Goal: Information Seeking & Learning: Find contact information

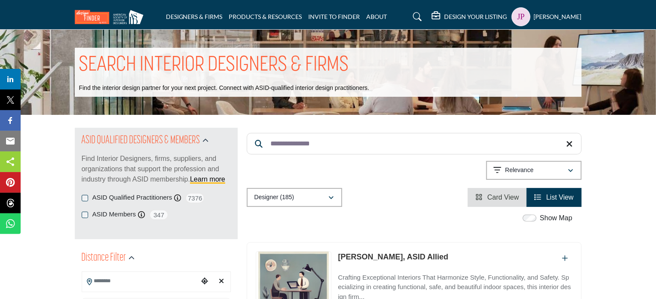
click at [298, 145] on input "**********" at bounding box center [414, 144] width 335 height 22
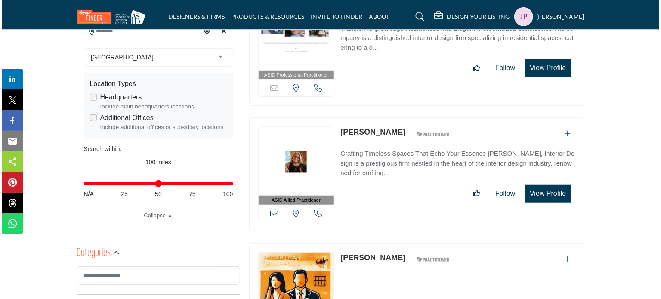
scroll to position [258, 0]
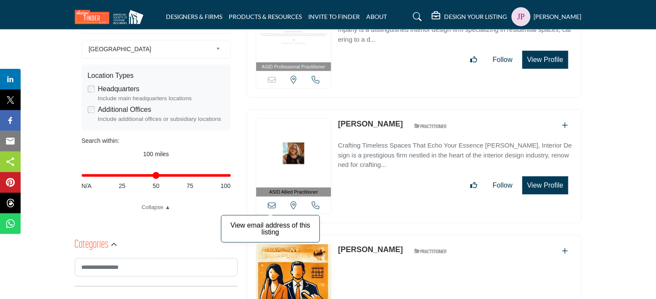
click at [274, 203] on icon at bounding box center [272, 205] width 8 height 8
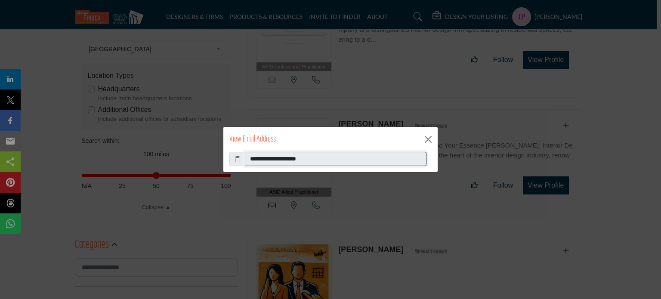
drag, startPoint x: 327, startPoint y: 157, endPoint x: 248, endPoint y: 155, distance: 79.6
click at [248, 155] on input "**********" at bounding box center [335, 159] width 181 height 15
click at [430, 140] on button "Close" at bounding box center [427, 139] width 13 height 13
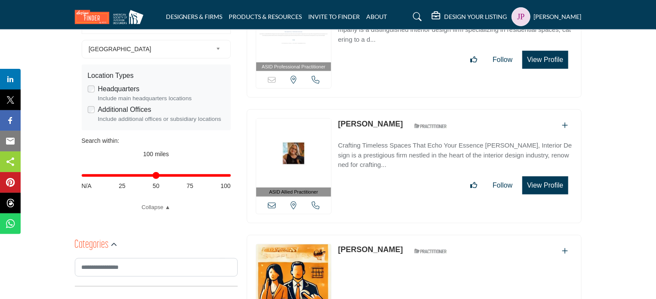
click at [550, 184] on button "View Profile" at bounding box center [545, 185] width 46 height 18
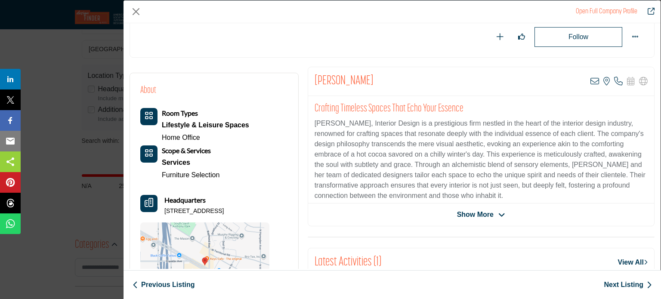
scroll to position [81, 0]
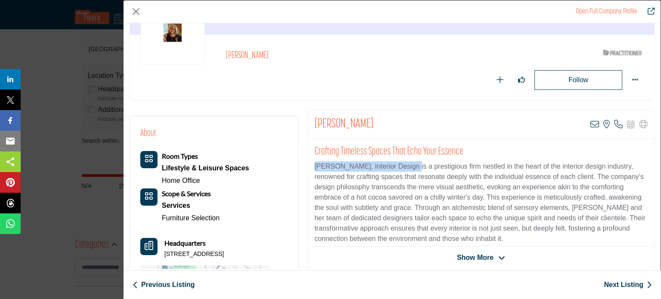
drag, startPoint x: 313, startPoint y: 164, endPoint x: 407, endPoint y: 166, distance: 94.6
click at [407, 166] on p "Susan E. Brown, Interior Design is a prestigious firm nestled in the heart of t…" at bounding box center [480, 202] width 333 height 83
copy p "Susan E. Brown, Interior Design"
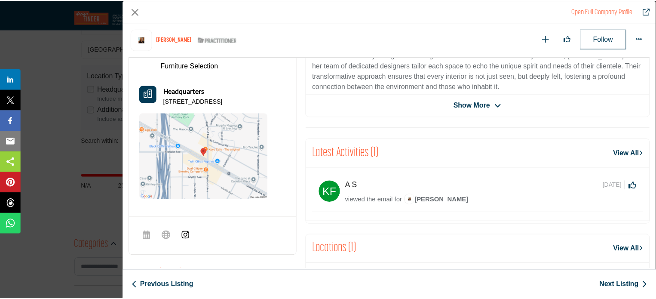
scroll to position [287, 0]
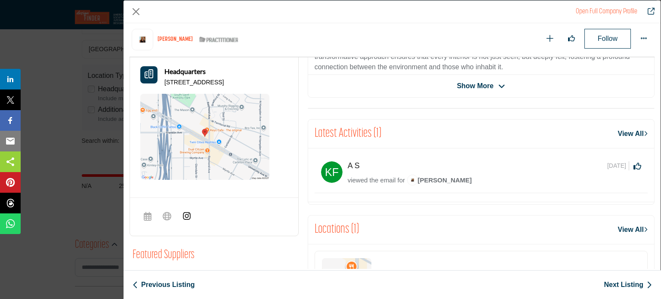
click at [187, 220] on img "Company Data Modal" at bounding box center [186, 216] width 9 height 9
click at [137, 9] on button "Close" at bounding box center [135, 11] width 13 height 13
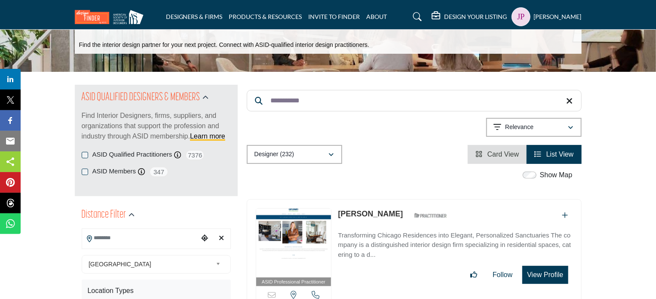
scroll to position [0, 0]
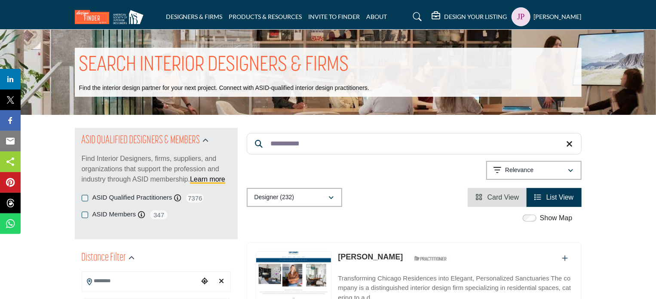
click at [336, 139] on input "**********" at bounding box center [414, 144] width 335 height 22
click at [335, 139] on input "**********" at bounding box center [414, 144] width 335 height 22
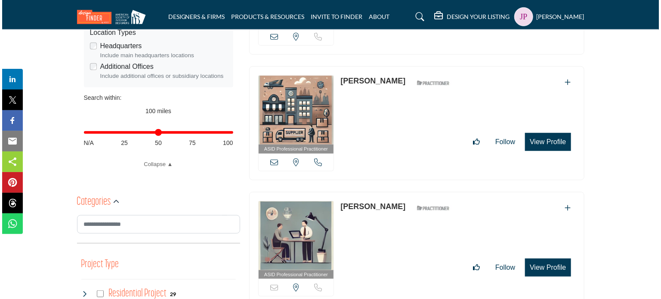
scroll to position [172, 0]
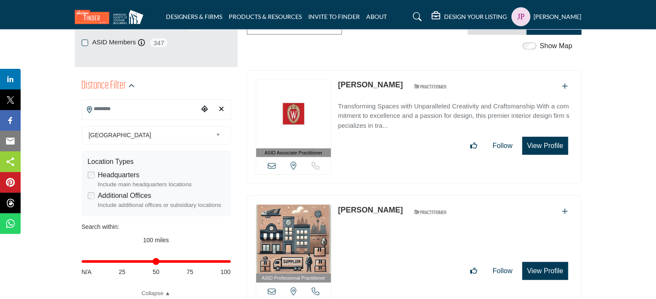
click at [540, 148] on button "View Profile" at bounding box center [545, 146] width 46 height 18
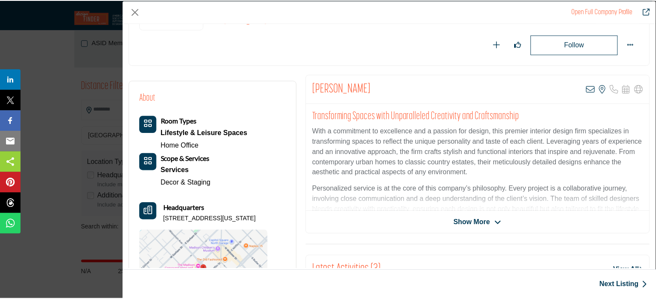
scroll to position [129, 0]
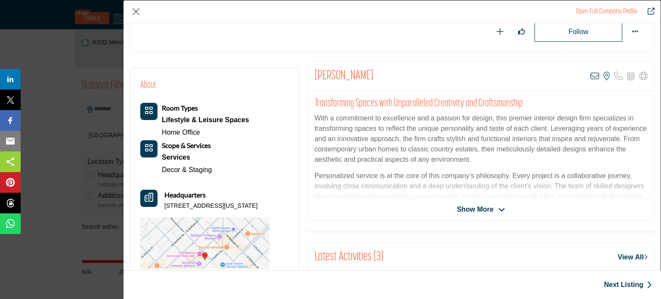
click at [484, 207] on span "Show More" at bounding box center [475, 209] width 37 height 10
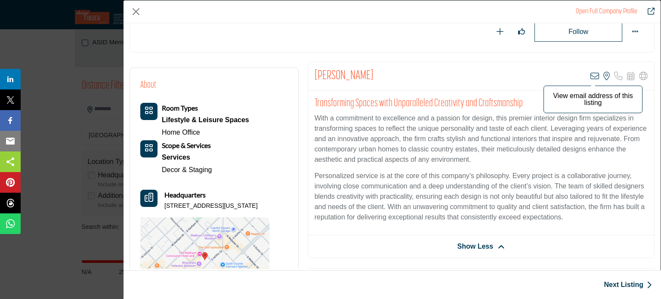
click at [590, 74] on icon "Company Data Modal" at bounding box center [594, 76] width 9 height 9
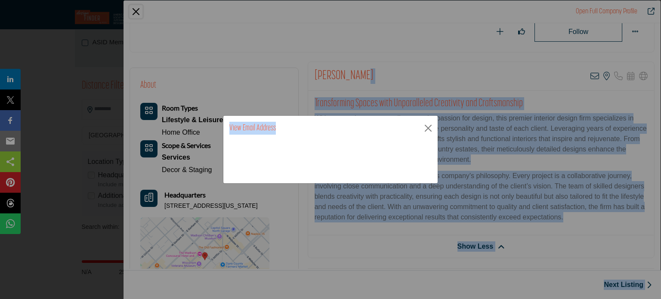
drag, startPoint x: 393, startPoint y: 75, endPoint x: 320, endPoint y: 72, distance: 73.2
click at [427, 126] on button "Close" at bounding box center [427, 128] width 13 height 13
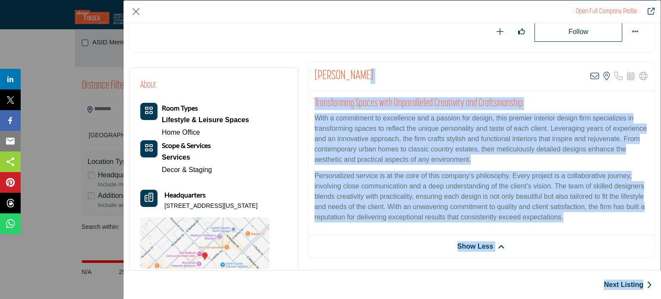
click at [387, 70] on div "Helen Burish View email address of this listing View the location of this listi…" at bounding box center [481, 76] width 346 height 29
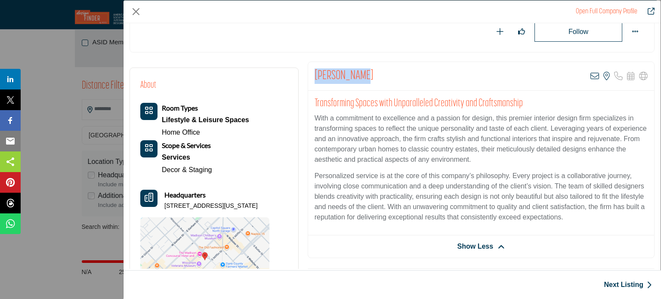
drag, startPoint x: 368, startPoint y: 75, endPoint x: 313, endPoint y: 72, distance: 54.7
click at [313, 72] on div "Helen Burish View email address of this listing View the location of this listi…" at bounding box center [481, 76] width 346 height 29
copy h2 "Helen Burish"
click at [187, 251] on img "Company Data Modal" at bounding box center [204, 260] width 129 height 86
click at [138, 11] on button "Close" at bounding box center [135, 11] width 13 height 13
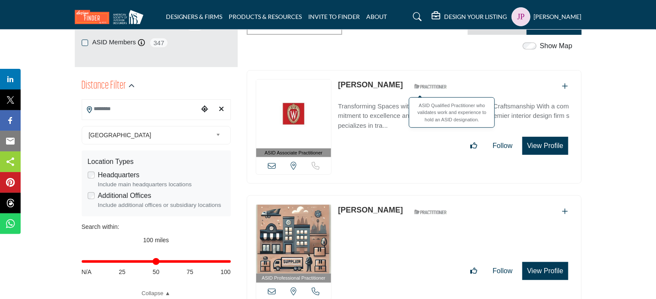
scroll to position [0, 0]
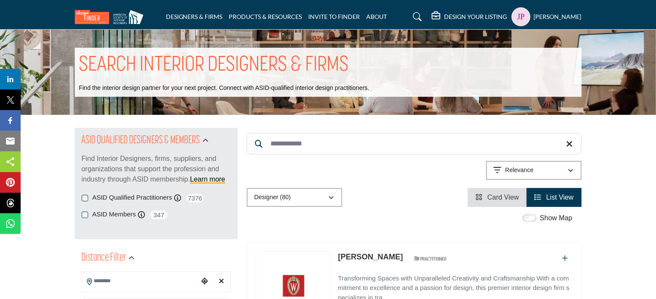
click at [313, 144] on input "**********" at bounding box center [414, 144] width 335 height 22
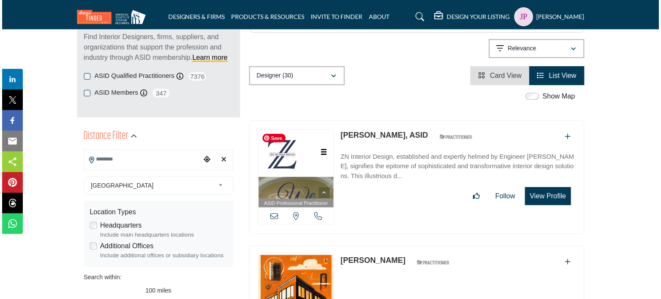
scroll to position [129, 0]
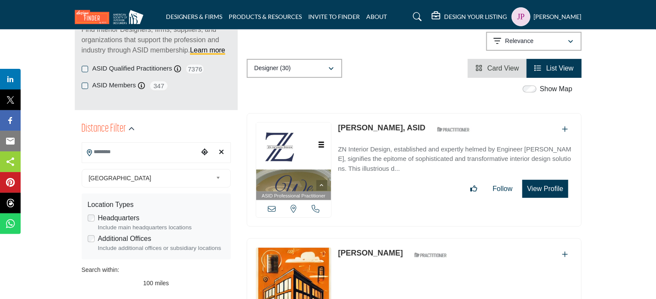
click at [553, 183] on button "View Profile" at bounding box center [545, 189] width 46 height 18
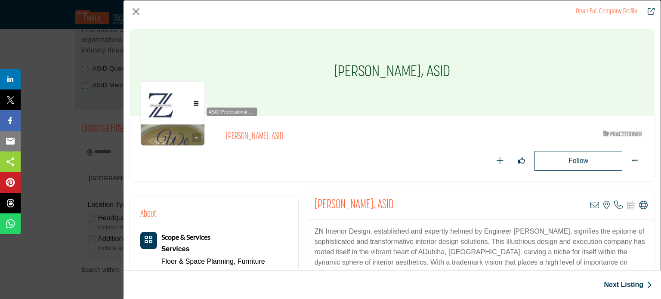
scroll to position [86, 0]
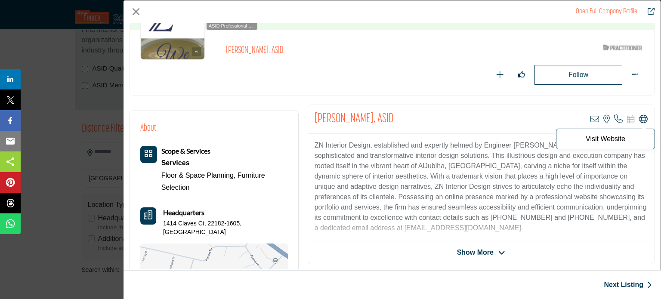
click at [639, 117] on icon "Company Data Modal" at bounding box center [643, 119] width 9 height 9
click at [241, 249] on img "Company Data Modal" at bounding box center [214, 286] width 148 height 86
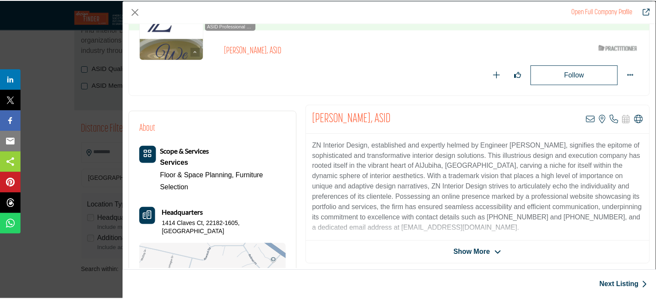
scroll to position [0, 0]
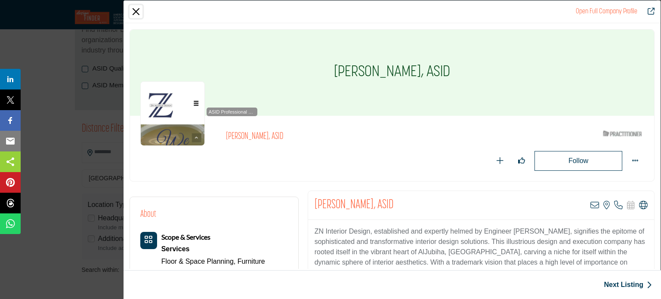
click at [138, 14] on button "Close" at bounding box center [135, 11] width 13 height 13
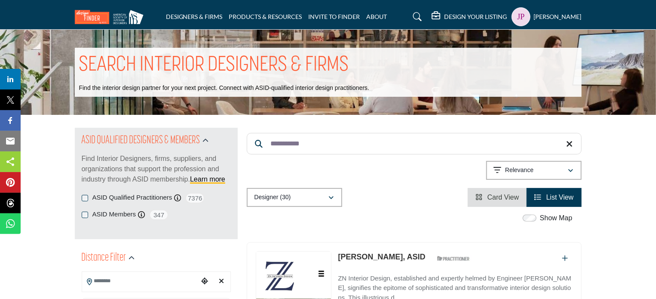
click at [339, 154] on div "**********" at bounding box center [414, 144] width 335 height 23
click at [332, 145] on input "**********" at bounding box center [414, 144] width 335 height 22
click at [311, 148] on input "**********" at bounding box center [414, 144] width 335 height 22
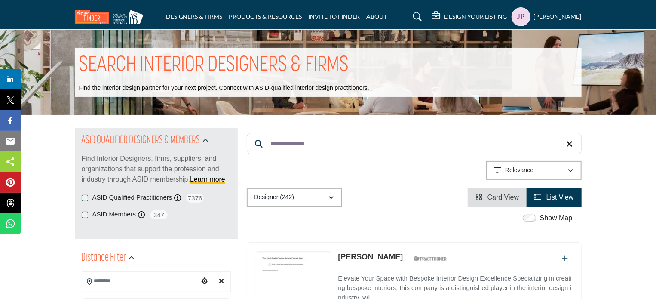
click at [311, 148] on input "**********" at bounding box center [414, 144] width 335 height 22
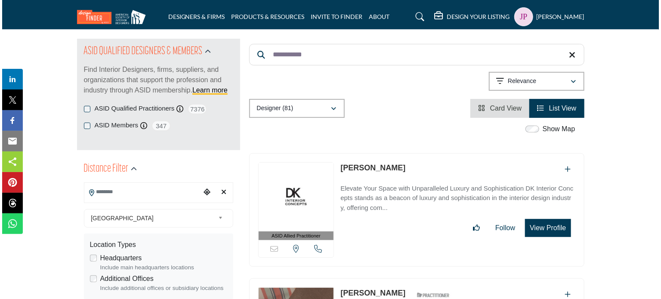
scroll to position [86, 0]
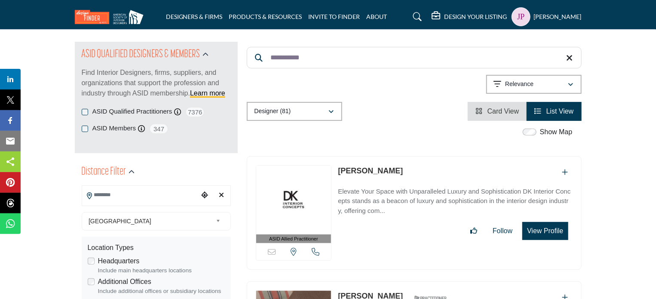
click at [556, 232] on button "View Profile" at bounding box center [545, 231] width 46 height 18
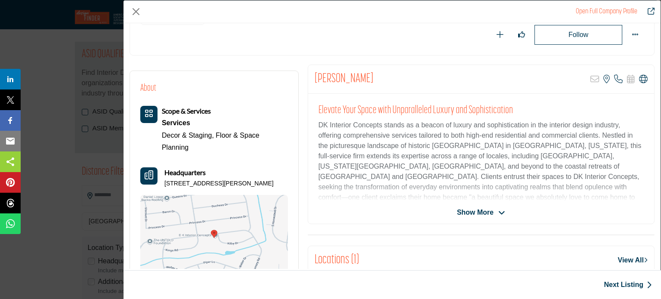
scroll to position [129, 0]
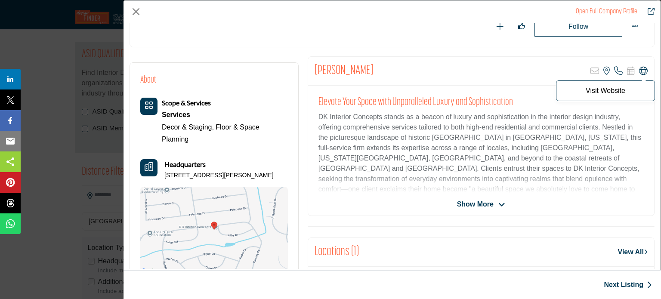
click at [639, 70] on icon "Company Data Modal" at bounding box center [643, 71] width 9 height 9
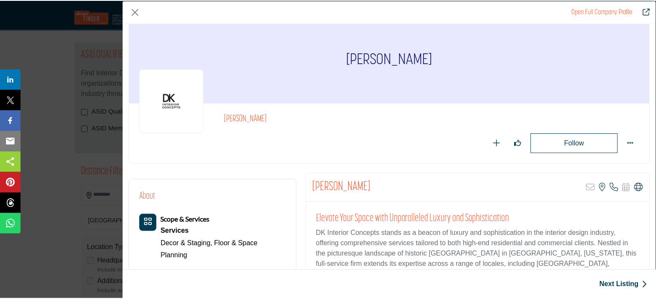
scroll to position [0, 0]
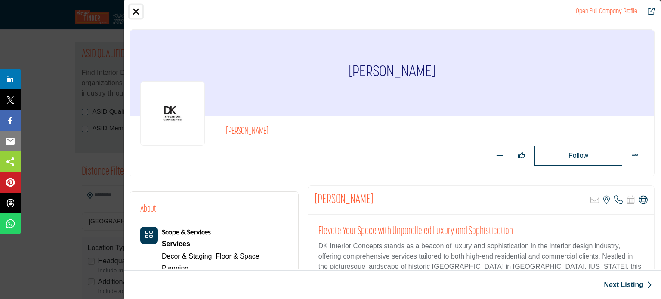
click at [135, 10] on button "Close" at bounding box center [135, 11] width 13 height 13
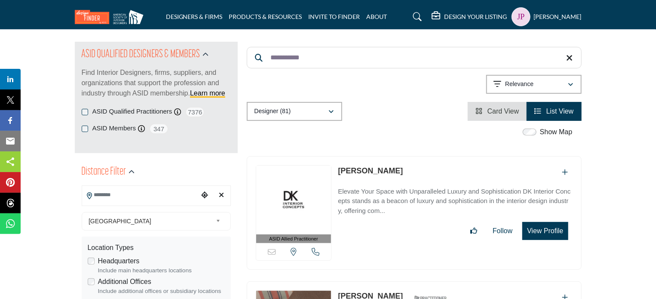
click at [367, 62] on input "**********" at bounding box center [414, 58] width 335 height 22
click at [364, 58] on input "**********" at bounding box center [414, 58] width 335 height 22
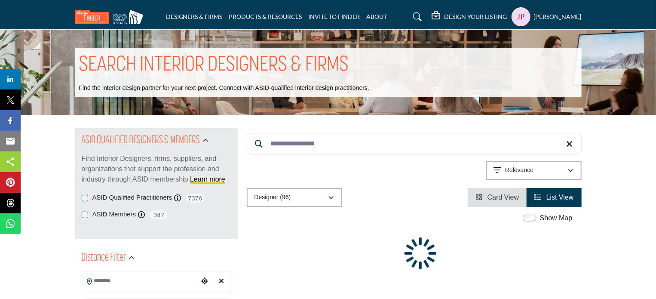
type input "**********"
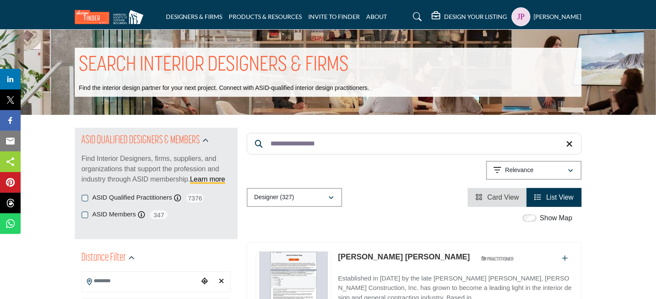
click at [377, 254] on link "J. Danielle Warth" at bounding box center [404, 256] width 132 height 9
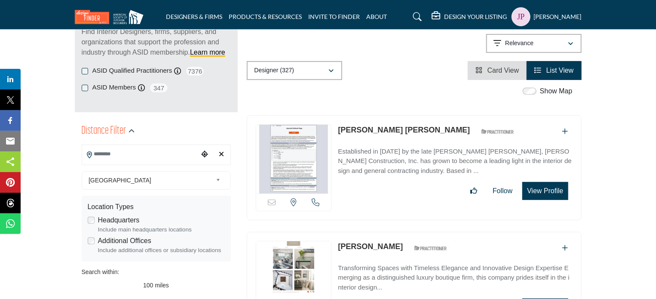
scroll to position [129, 0]
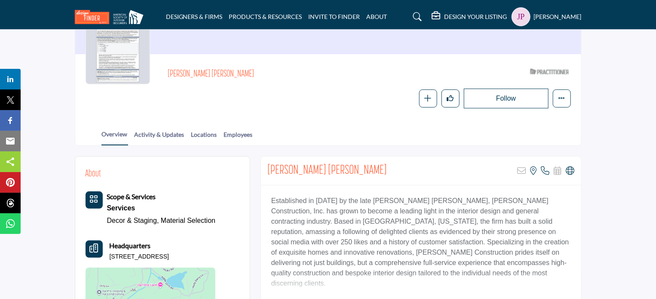
click at [569, 170] on icon at bounding box center [570, 170] width 9 height 9
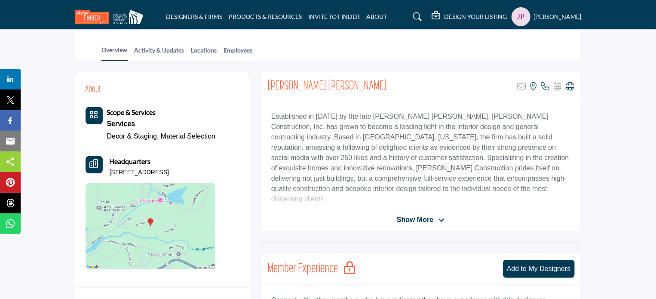
scroll to position [172, 0]
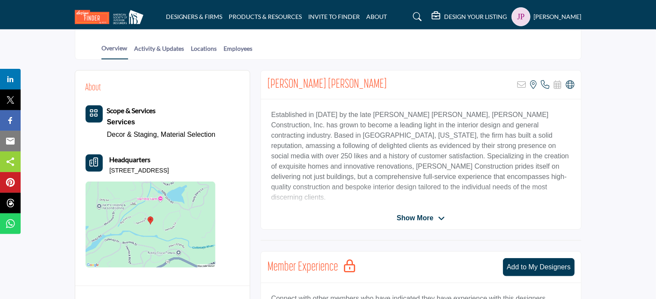
click at [423, 222] on span "Show More" at bounding box center [415, 218] width 37 height 10
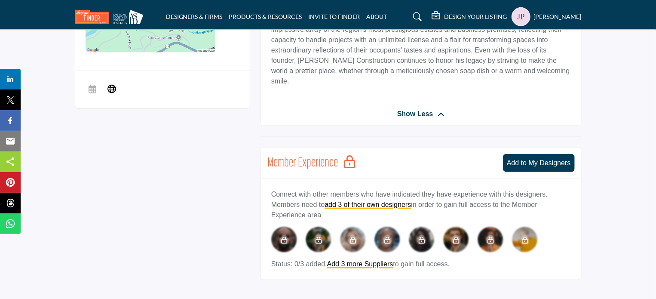
scroll to position [129, 0]
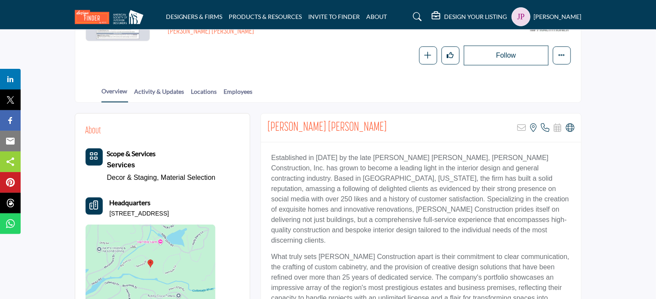
click at [458, 117] on div "J. Danielle Warth Sorry, but this listing is on a subscription plan which does …" at bounding box center [421, 128] width 320 height 29
drag, startPoint x: 430, startPoint y: 156, endPoint x: 502, endPoint y: 157, distance: 72.3
click at [502, 157] on p "Established in 1993 by the late David Warren Warth, Warth Construction, Inc. ha…" at bounding box center [421, 199] width 300 height 93
copy p "Warth Construction, Inc."
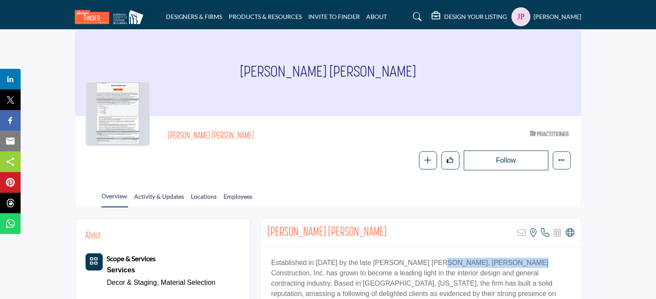
scroll to position [0, 0]
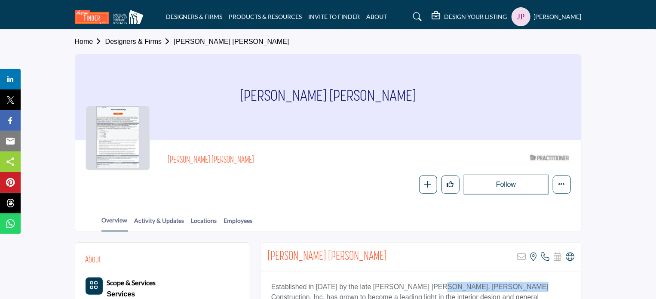
click at [139, 42] on link "Designers & Firms" at bounding box center [139, 41] width 69 height 7
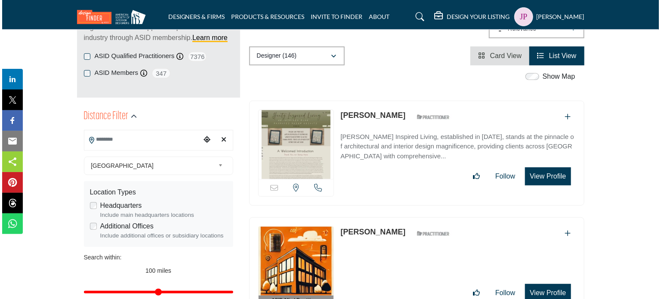
scroll to position [172, 0]
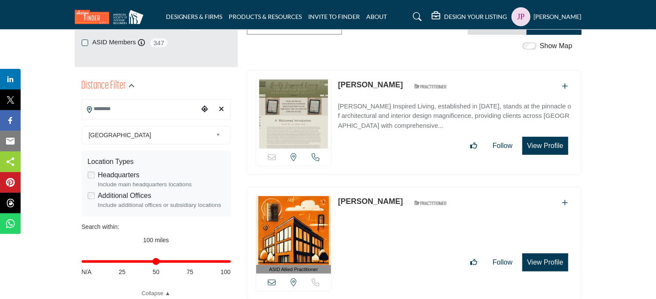
click at [546, 145] on button "View Profile" at bounding box center [545, 146] width 46 height 18
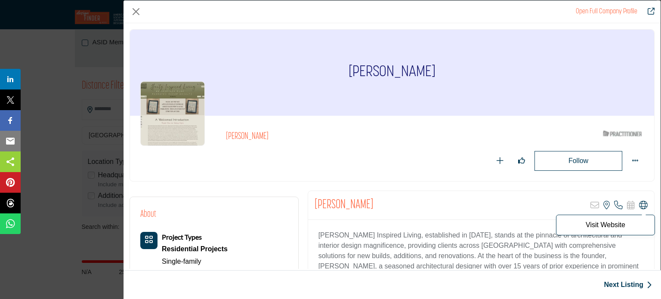
click at [639, 204] on icon "Company Data Modal" at bounding box center [643, 205] width 9 height 9
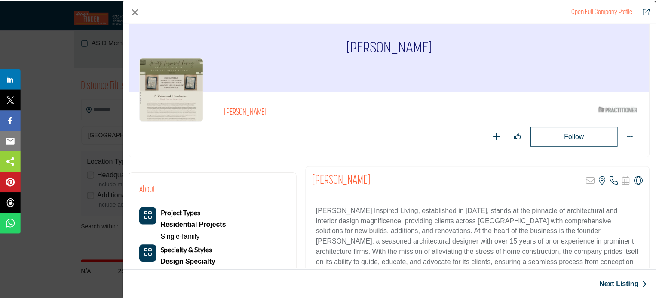
scroll to position [0, 0]
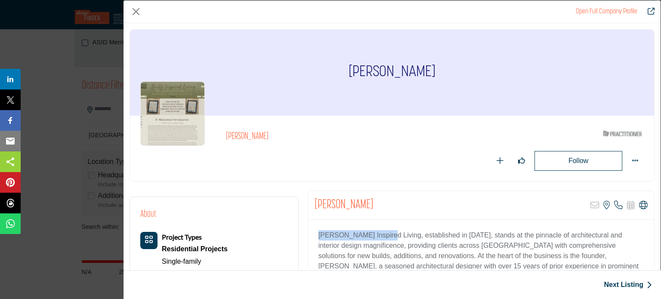
drag, startPoint x: 316, startPoint y: 233, endPoint x: 381, endPoint y: 235, distance: 65.0
click at [381, 235] on div "Hentz Inspired Living, established in 2019, stands at the pinnacle of architect…" at bounding box center [481, 274] width 346 height 108
copy p "Hentz Inspired Living"
click at [132, 11] on button "Close" at bounding box center [135, 11] width 13 height 13
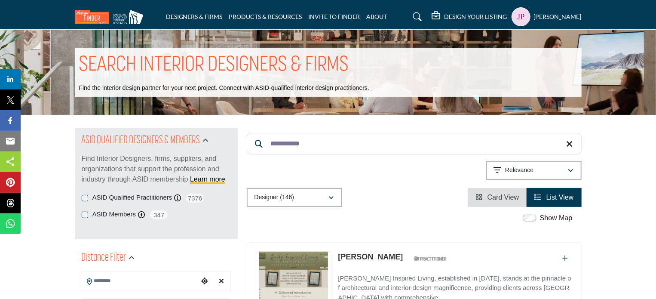
click at [350, 142] on input "**********" at bounding box center [414, 144] width 335 height 22
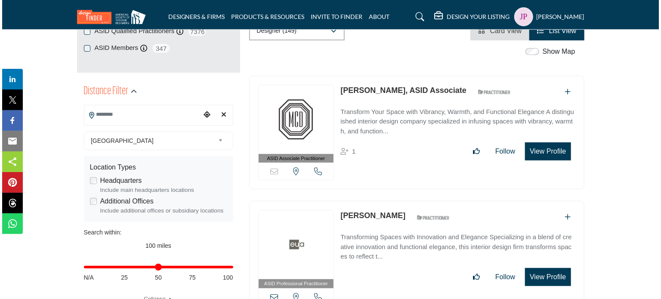
scroll to position [172, 0]
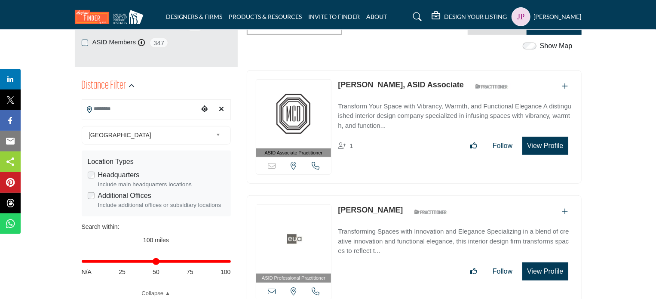
click at [547, 142] on button "View Profile" at bounding box center [545, 146] width 46 height 18
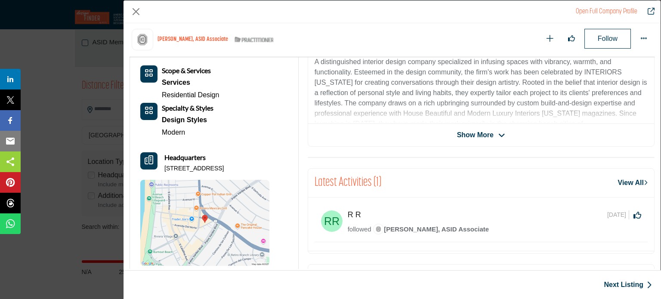
scroll to position [249, 0]
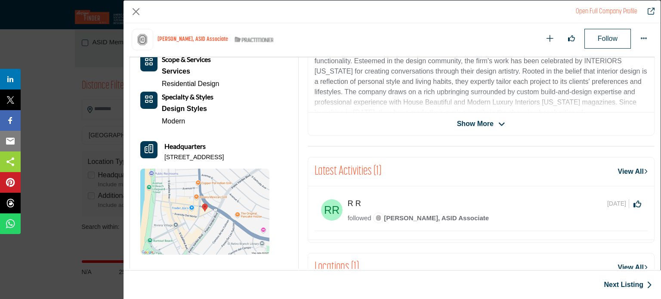
click at [480, 126] on span "Show More" at bounding box center [475, 124] width 37 height 10
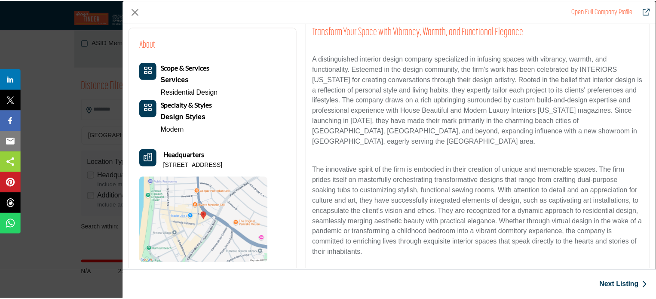
scroll to position [129, 0]
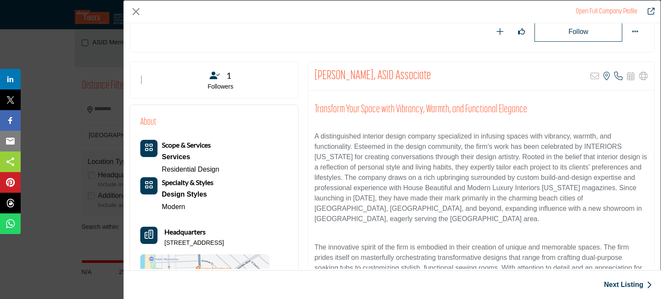
drag, startPoint x: 433, startPoint y: 74, endPoint x: 310, endPoint y: 74, distance: 123.4
click at [310, 74] on div "Megan Dufresne, ASID Associate Sorry, but this listing is on a subscription pla…" at bounding box center [481, 76] width 346 height 29
copy h2 "Megan Dufresne, ASID Associate"
click at [135, 10] on button "Close" at bounding box center [135, 11] width 13 height 13
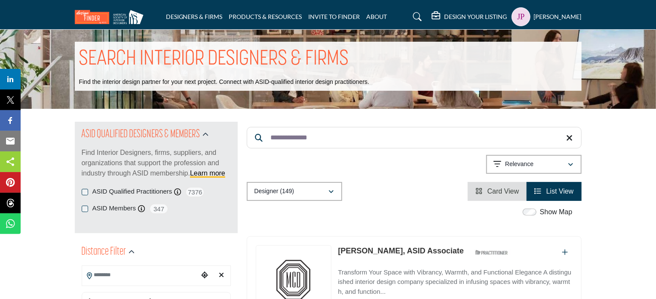
scroll to position [0, 0]
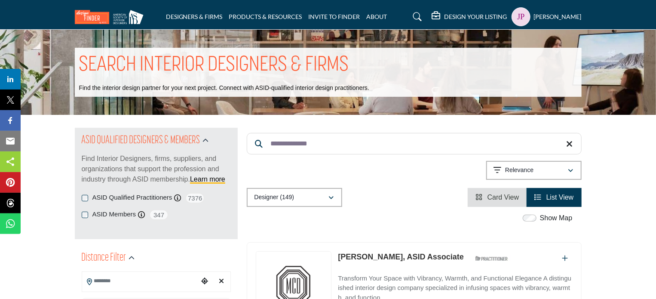
click at [321, 142] on input "**********" at bounding box center [414, 144] width 335 height 22
click at [321, 141] on input "**********" at bounding box center [414, 144] width 335 height 22
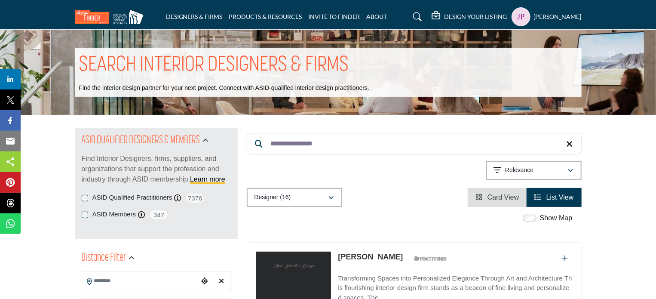
type input "**********"
click at [381, 258] on link "Sofia Bianchessi" at bounding box center [370, 256] width 65 height 9
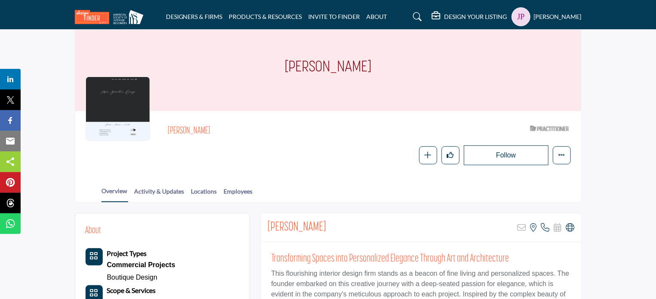
scroll to position [43, 0]
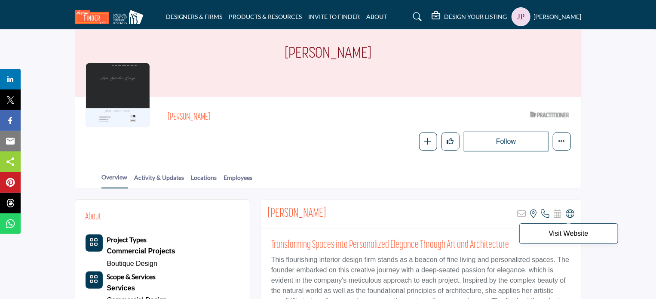
click at [572, 212] on icon at bounding box center [570, 213] width 9 height 9
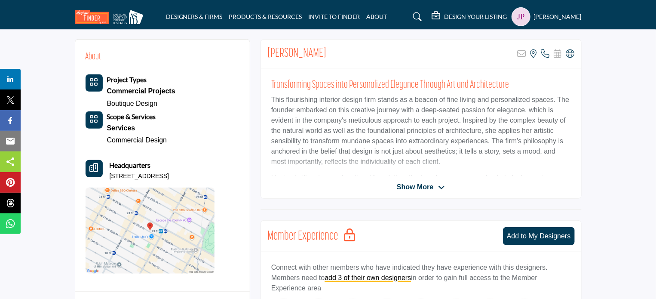
scroll to position [258, 0]
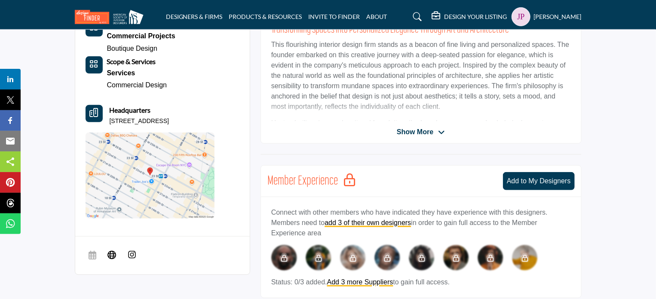
click at [413, 135] on span "Show More" at bounding box center [415, 132] width 37 height 10
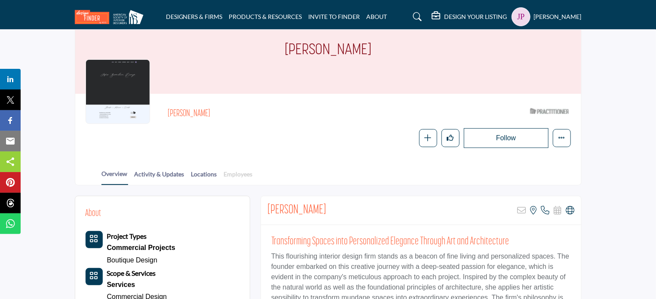
scroll to position [0, 0]
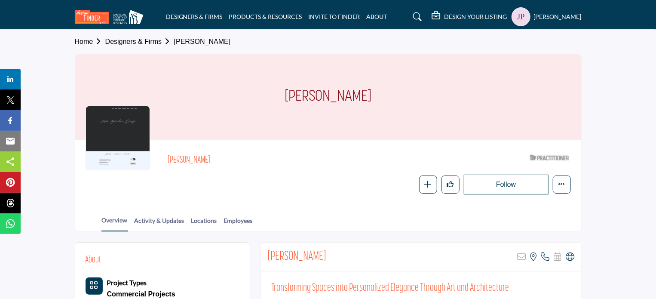
click at [127, 41] on link "Designers & Firms" at bounding box center [139, 41] width 69 height 7
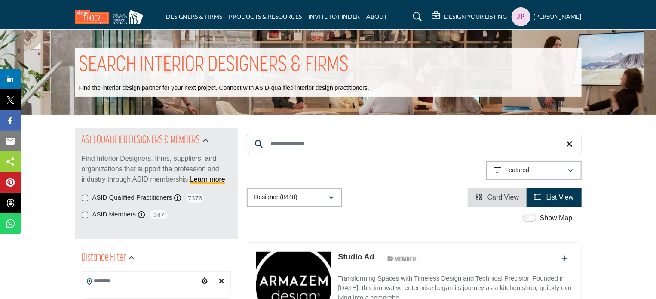
click at [300, 141] on input "Search Keyword" at bounding box center [414, 144] width 335 height 22
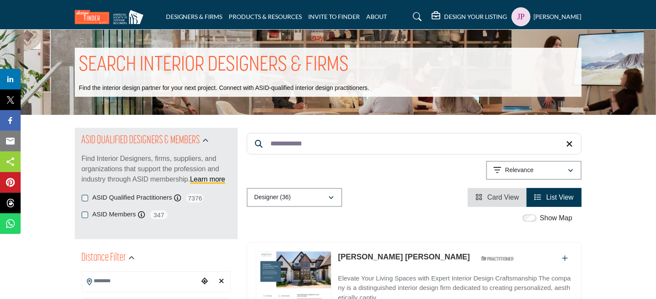
click at [336, 143] on input "**********" at bounding box center [414, 144] width 335 height 22
type input "**********"
click at [366, 256] on link "[PERSON_NAME] [PERSON_NAME]" at bounding box center [404, 256] width 132 height 9
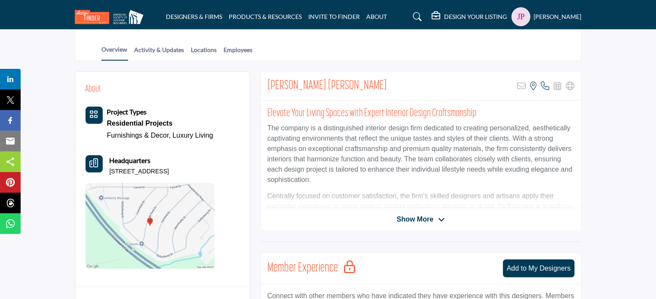
click at [415, 219] on span "Show More" at bounding box center [415, 219] width 37 height 10
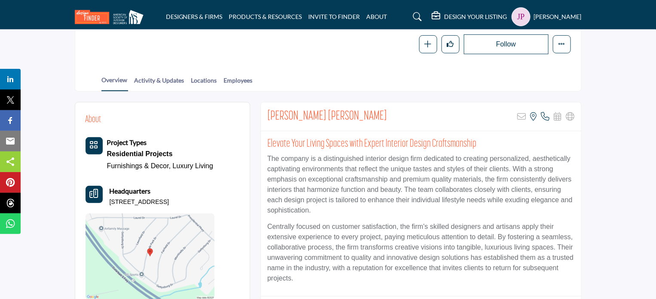
scroll to position [129, 0]
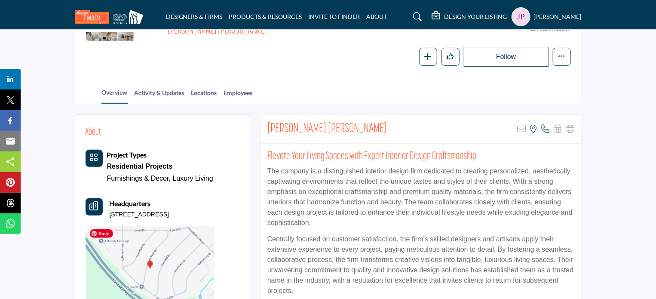
click at [182, 250] on img at bounding box center [150, 269] width 129 height 86
drag, startPoint x: 353, startPoint y: 127, endPoint x: 264, endPoint y: 126, distance: 88.2
click at [264, 126] on div "Amber Birch Jackson Sorry, but this listing is on a subscription plan which doe…" at bounding box center [421, 129] width 320 height 29
copy h2 "[PERSON_NAME] [PERSON_NAME]"
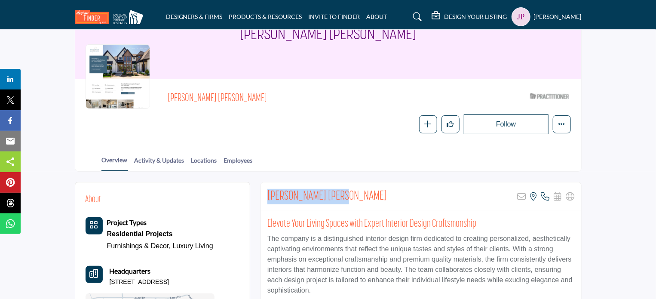
scroll to position [0, 0]
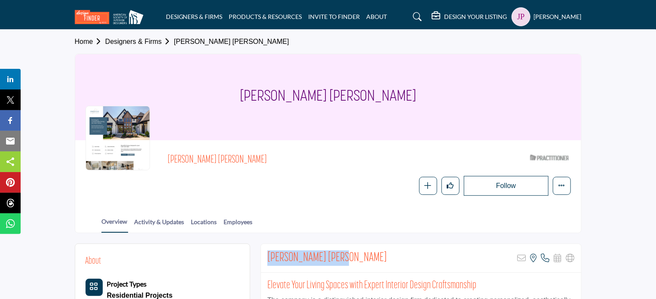
click at [143, 41] on link "Designers & Firms" at bounding box center [139, 41] width 69 height 7
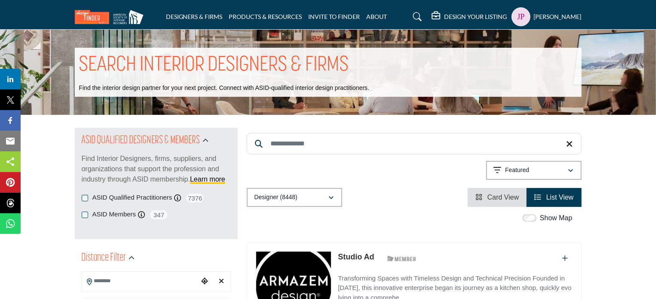
click at [289, 143] on input "Search Keyword" at bounding box center [414, 144] width 335 height 22
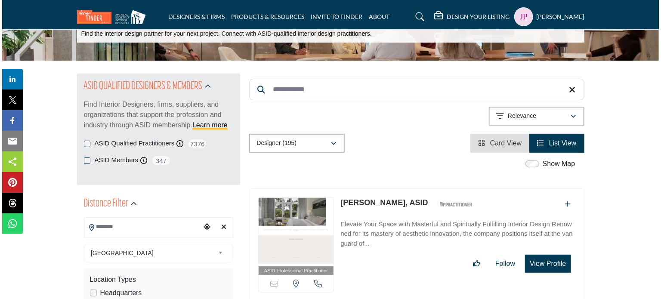
scroll to position [129, 0]
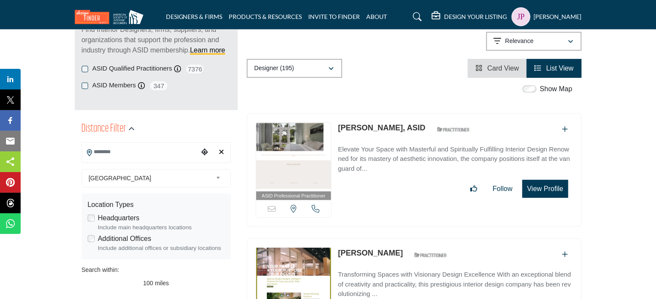
click at [544, 191] on button "View Profile" at bounding box center [545, 189] width 46 height 18
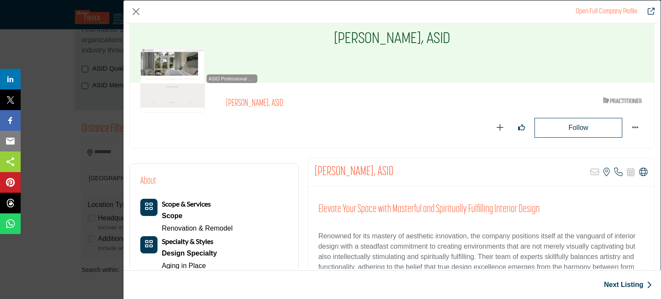
scroll to position [86, 0]
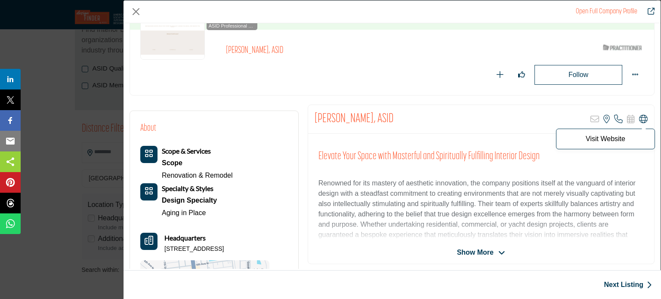
click at [639, 115] on icon "Company Data Modal" at bounding box center [643, 119] width 9 height 9
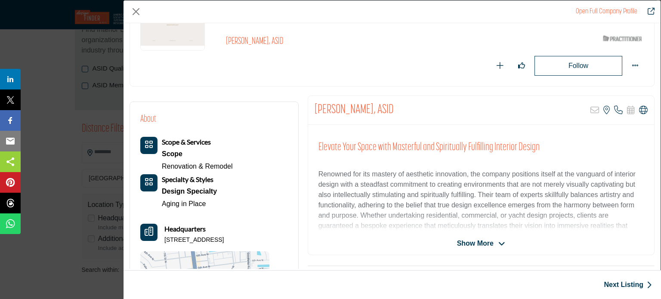
scroll to position [129, 0]
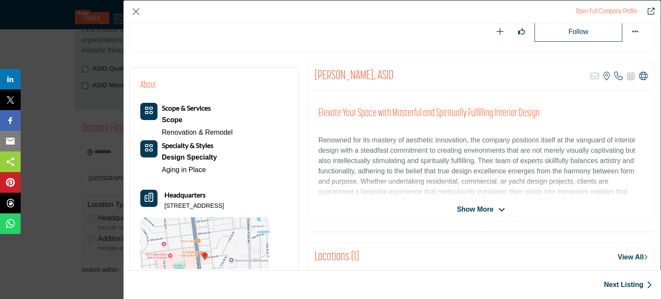
click at [493, 208] on span "Show More" at bounding box center [481, 209] width 48 height 10
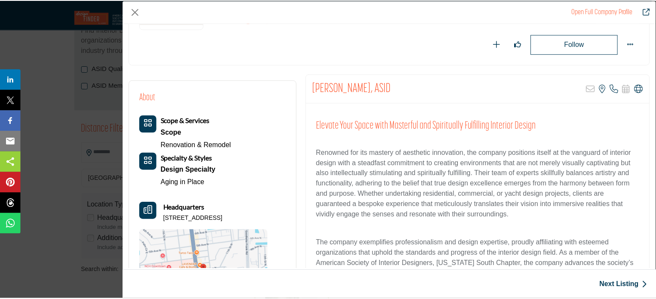
scroll to position [0, 0]
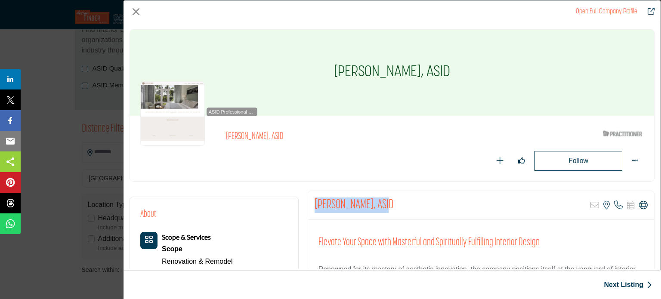
drag, startPoint x: 387, startPoint y: 203, endPoint x: 313, endPoint y: 203, distance: 74.0
click at [313, 203] on div "[PERSON_NAME], ASID Sorry, but this listing is on a subscription plan which doe…" at bounding box center [481, 205] width 346 height 29
copy h2 "[PERSON_NAME], ASID"
click at [135, 11] on button "Close" at bounding box center [135, 11] width 13 height 13
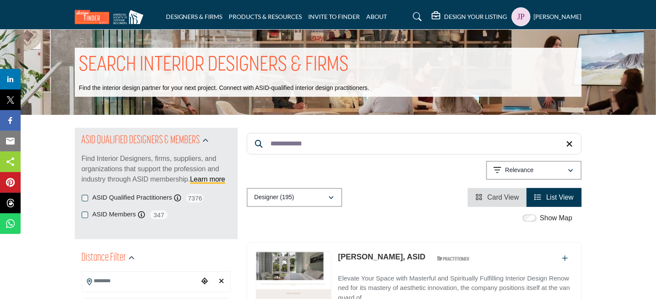
click at [315, 142] on input "**********" at bounding box center [414, 144] width 335 height 22
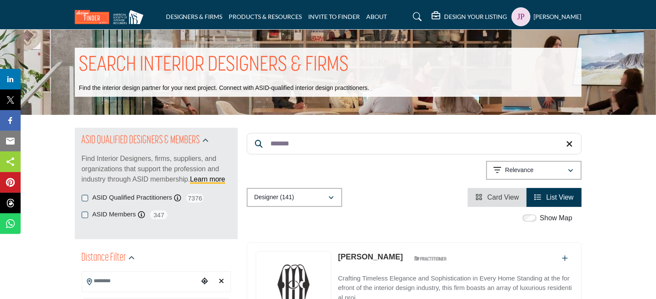
click at [314, 142] on input "*******" at bounding box center [414, 144] width 335 height 22
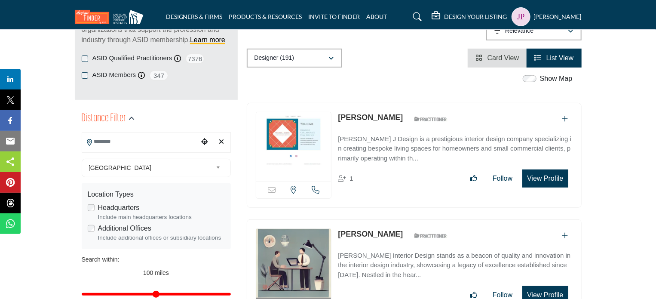
scroll to position [129, 0]
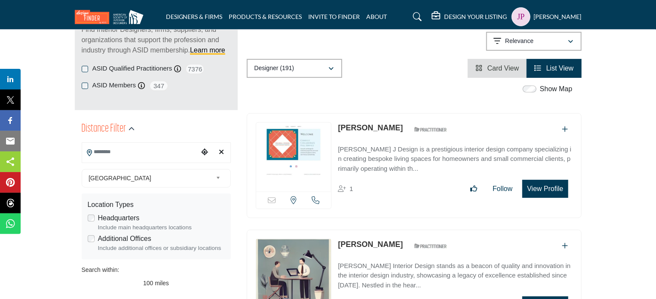
click at [550, 187] on button "View Profile" at bounding box center [545, 189] width 46 height 18
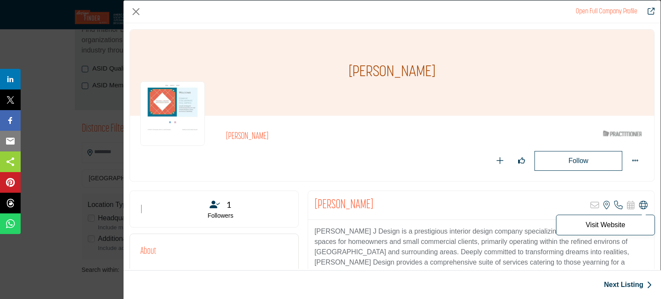
click at [639, 206] on icon "Company Data Modal" at bounding box center [643, 205] width 9 height 9
click at [135, 12] on button "Close" at bounding box center [135, 11] width 13 height 13
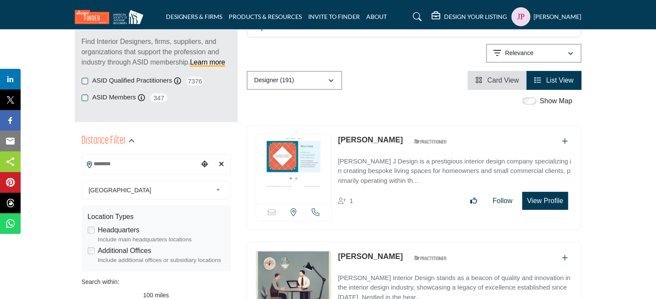
scroll to position [0, 0]
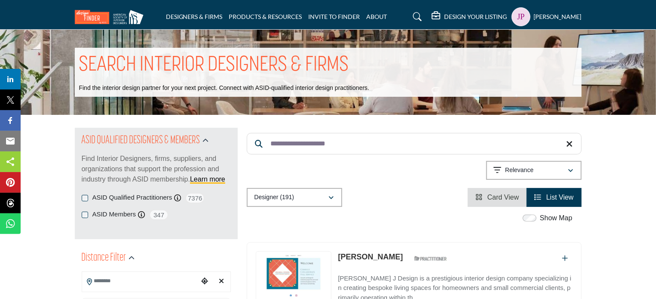
click at [306, 146] on input "**********" at bounding box center [414, 144] width 335 height 22
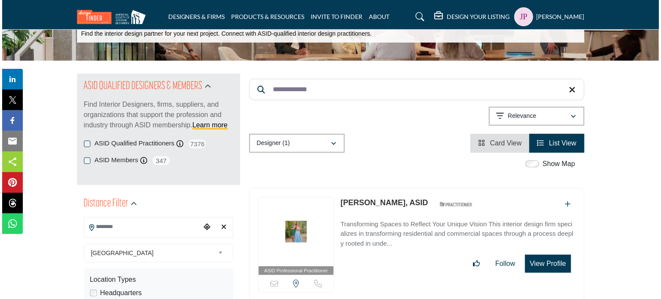
scroll to position [129, 0]
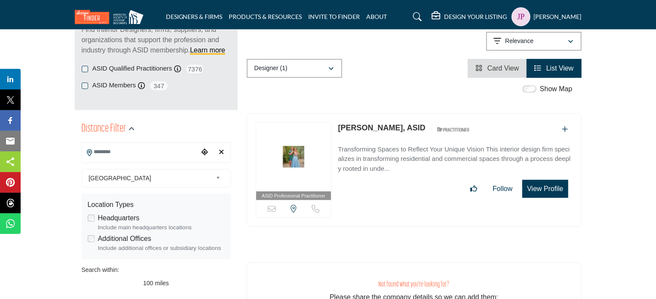
click at [539, 189] on button "View Profile" at bounding box center [545, 189] width 46 height 18
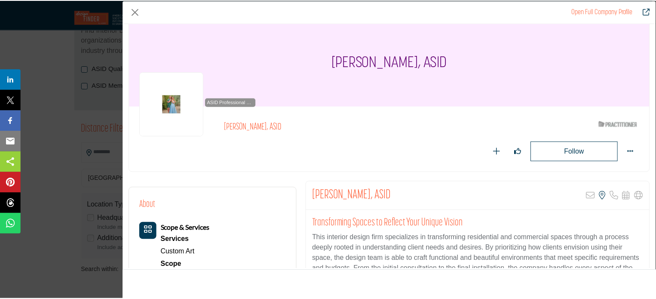
scroll to position [0, 0]
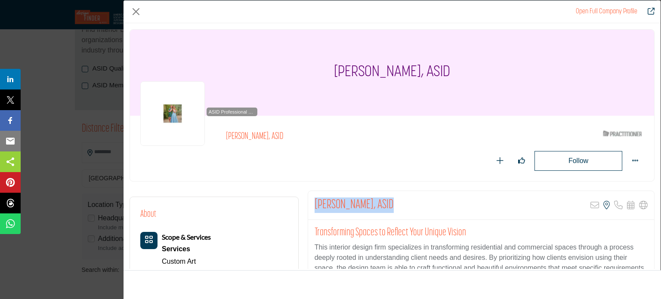
drag, startPoint x: 390, startPoint y: 203, endPoint x: 315, endPoint y: 202, distance: 75.7
click at [315, 202] on div "Urte Murzaite, ASID Sorry, but this listing is on a subscription plan which doe…" at bounding box center [481, 205] width 346 height 29
copy h2 "Urte Murzaite, ASID"
click at [138, 9] on button "Close" at bounding box center [135, 11] width 13 height 13
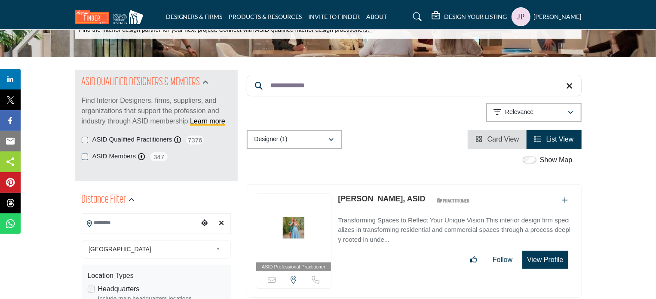
scroll to position [43, 0]
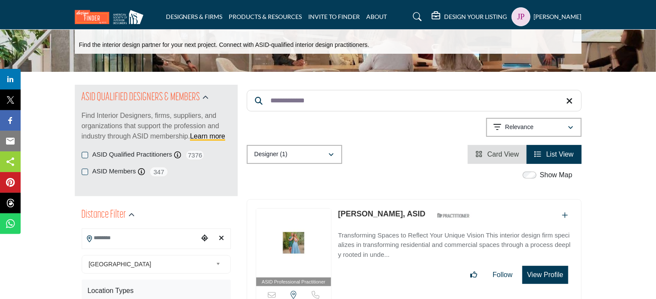
click at [347, 99] on input "**********" at bounding box center [414, 101] width 335 height 22
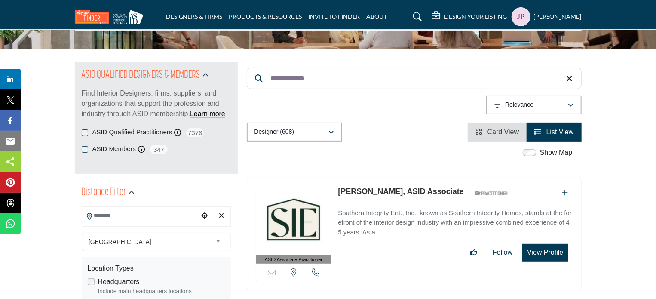
scroll to position [86, 0]
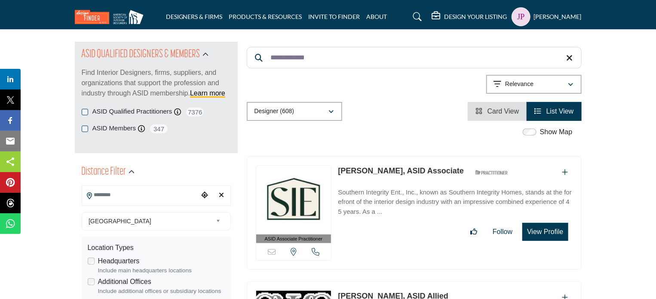
type input "**********"
click at [400, 167] on link "Blair Jackson, ASID Associate" at bounding box center [401, 170] width 126 height 9
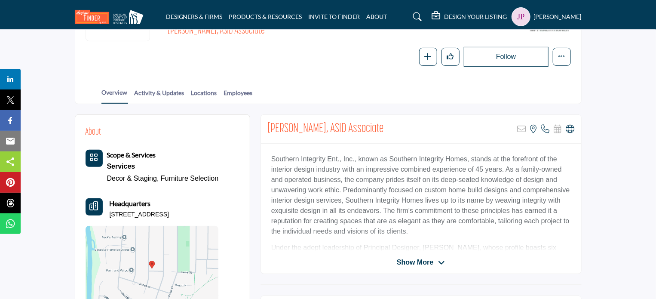
click at [570, 129] on icon at bounding box center [570, 129] width 9 height 9
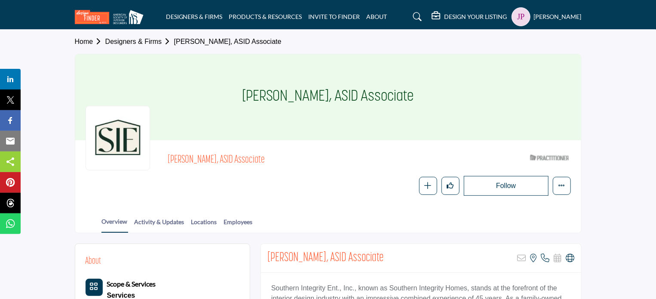
click at [140, 41] on link "Designers & Firms" at bounding box center [139, 41] width 69 height 7
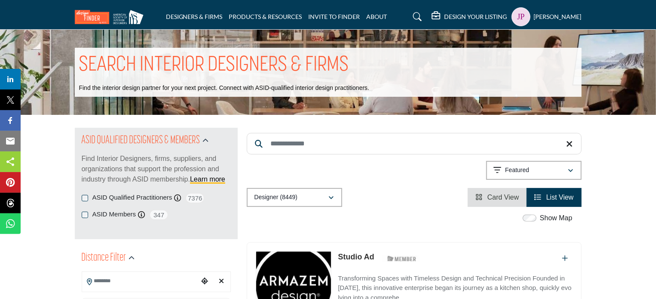
click at [281, 143] on input "Search Keyword" at bounding box center [414, 144] width 335 height 22
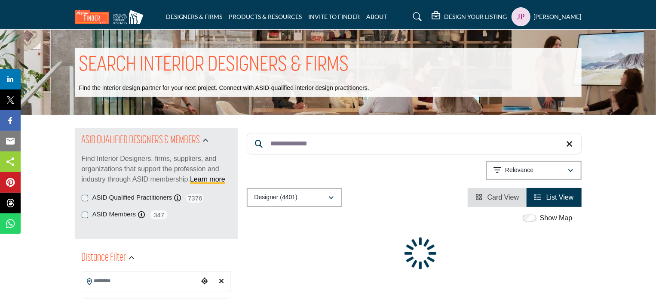
type input "**********"
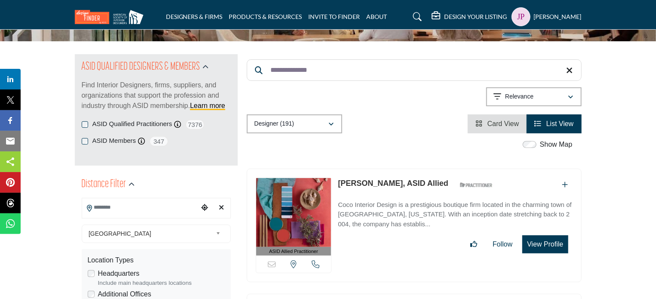
scroll to position [86, 0]
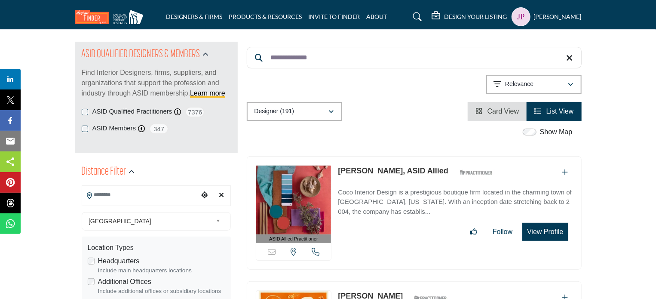
click at [537, 228] on button "View Profile" at bounding box center [545, 232] width 46 height 18
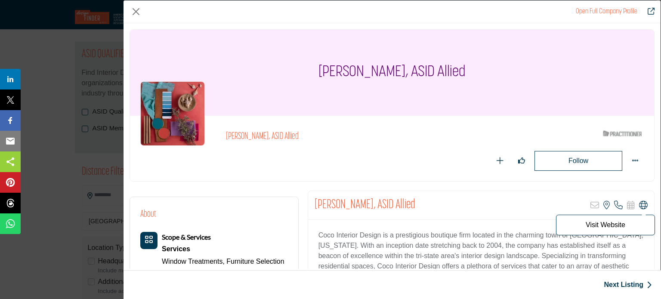
click at [639, 201] on icon "Company Data Modal" at bounding box center [643, 205] width 9 height 9
click at [135, 11] on button "Close" at bounding box center [135, 11] width 13 height 13
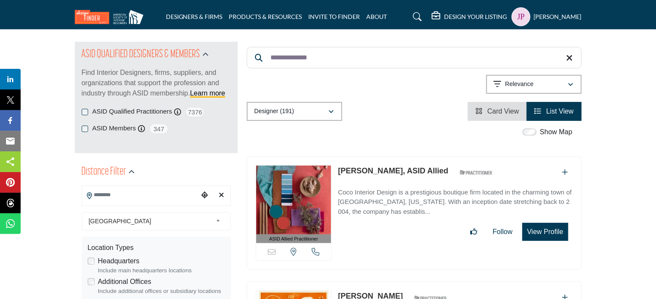
click at [569, 56] on icon at bounding box center [570, 58] width 6 height 9
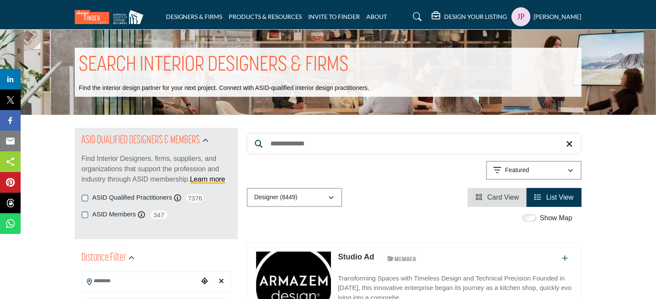
click at [288, 148] on input "Search Keyword" at bounding box center [414, 144] width 335 height 22
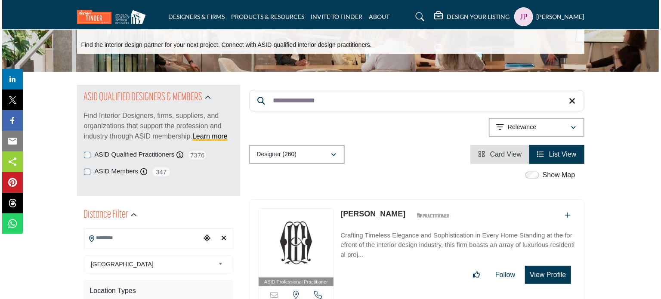
scroll to position [129, 0]
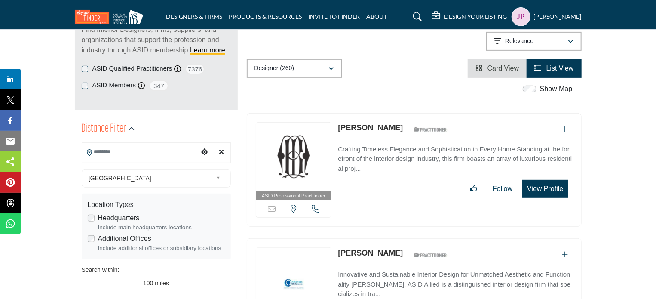
click at [544, 188] on button "View Profile" at bounding box center [545, 189] width 46 height 18
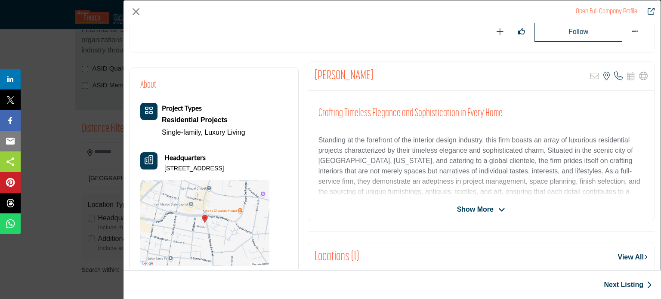
click at [477, 209] on span "Show More" at bounding box center [475, 209] width 37 height 10
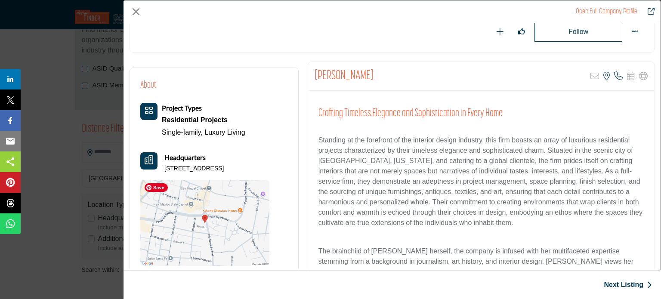
click at [231, 243] on img "Company Data Modal" at bounding box center [204, 223] width 129 height 86
drag, startPoint x: 392, startPoint y: 77, endPoint x: 313, endPoint y: 74, distance: 78.8
click at [313, 74] on div "Melinda Browning Sorry, but this listing is on a subscription plan which does n…" at bounding box center [481, 76] width 346 height 29
copy h2 "Melinda Browning"
click at [136, 9] on button "Close" at bounding box center [135, 11] width 13 height 13
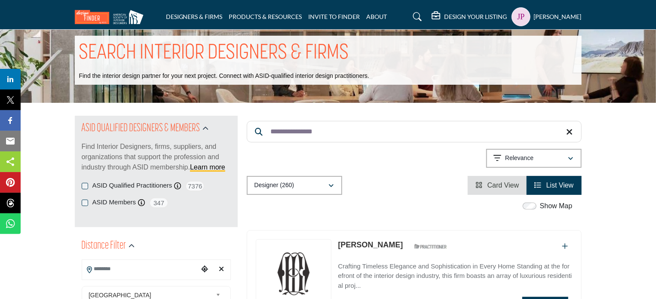
scroll to position [0, 0]
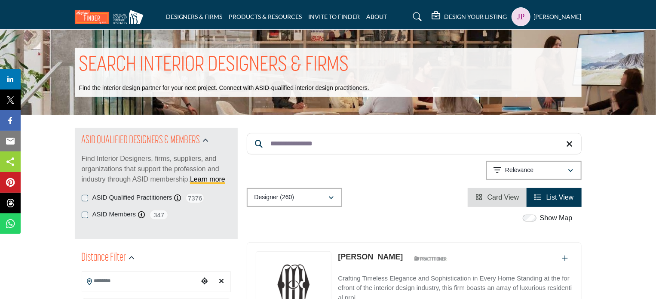
click at [320, 143] on input "**********" at bounding box center [414, 144] width 335 height 22
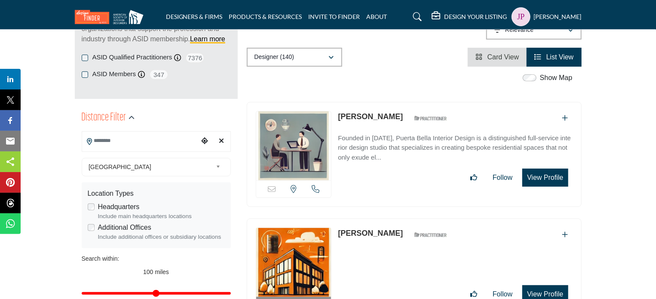
scroll to position [172, 0]
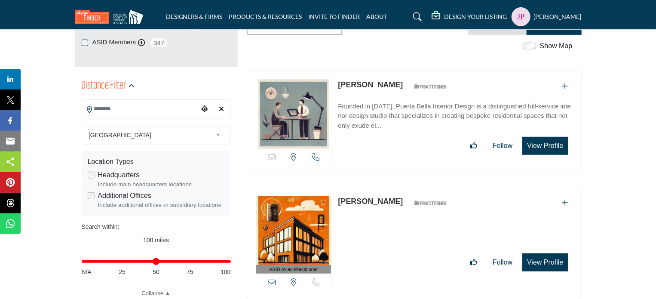
click at [535, 141] on button "View Profile" at bounding box center [545, 146] width 46 height 18
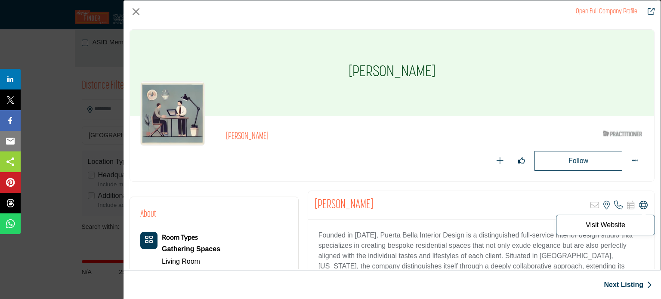
click at [639, 204] on icon "Company Data Modal" at bounding box center [643, 205] width 9 height 9
click at [132, 12] on button "Close" at bounding box center [135, 11] width 13 height 13
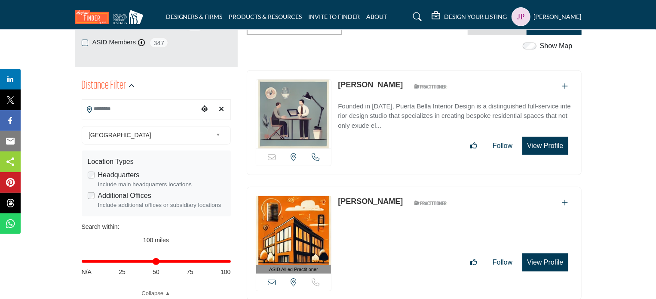
scroll to position [0, 0]
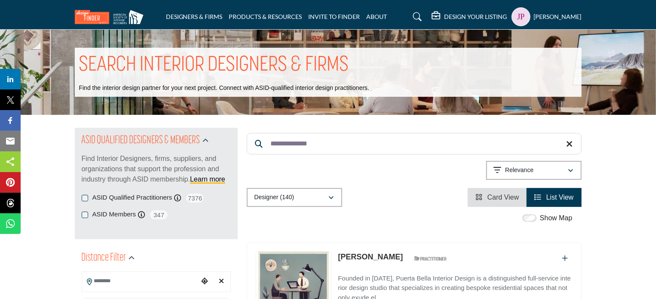
click at [339, 145] on input "**********" at bounding box center [414, 144] width 335 height 22
click at [339, 144] on input "**********" at bounding box center [414, 144] width 335 height 22
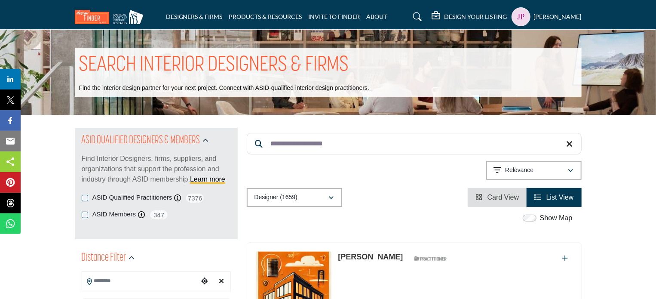
type input "**********"
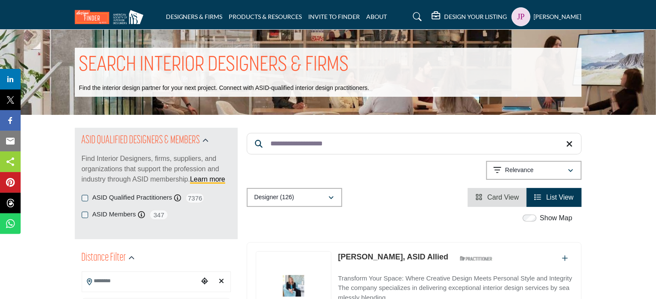
click at [396, 255] on link "Kristina Kitsopoulos, ASID Allied" at bounding box center [393, 256] width 111 height 9
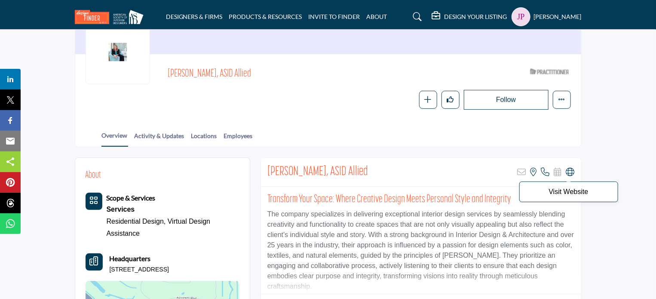
click at [573, 169] on icon at bounding box center [570, 172] width 9 height 9
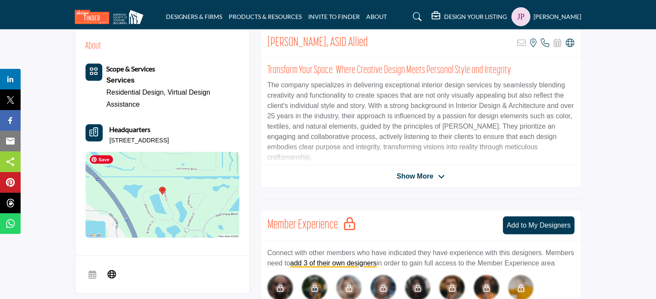
click at [177, 203] on img at bounding box center [163, 195] width 154 height 86
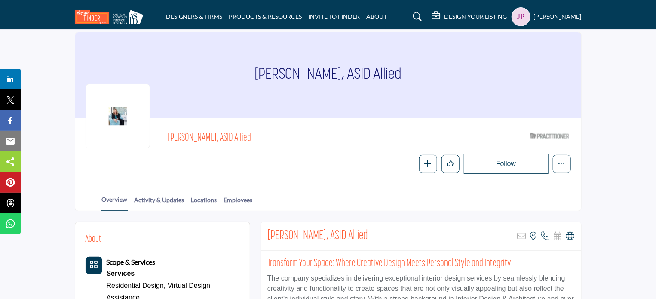
scroll to position [0, 0]
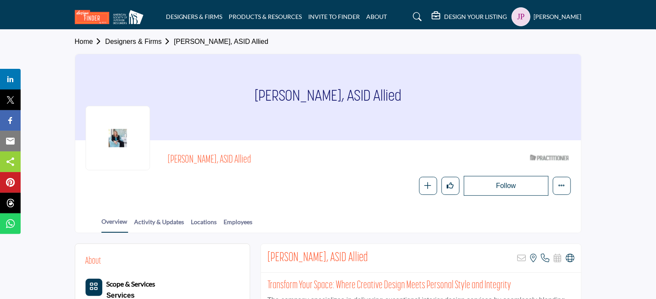
click at [125, 43] on link "Designers & Firms" at bounding box center [139, 41] width 69 height 7
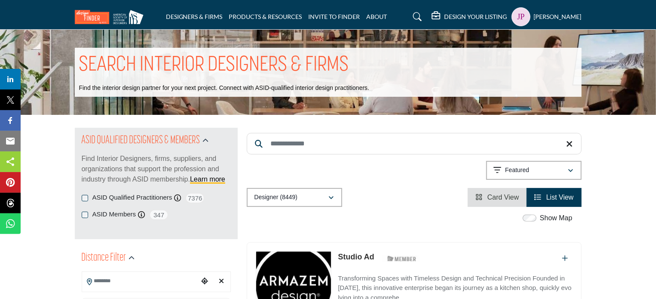
click at [300, 145] on input "Search Keyword" at bounding box center [414, 144] width 335 height 22
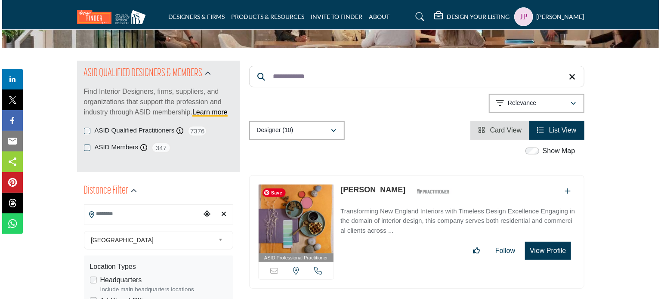
scroll to position [172, 0]
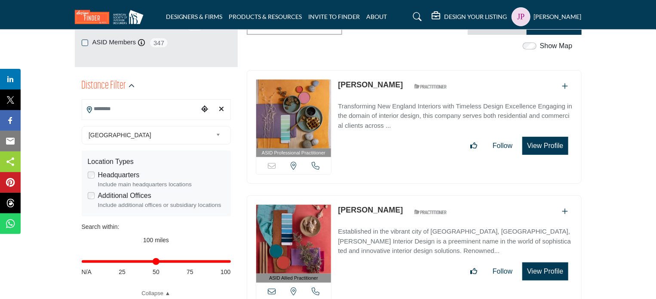
click at [542, 144] on button "View Profile" at bounding box center [545, 146] width 46 height 18
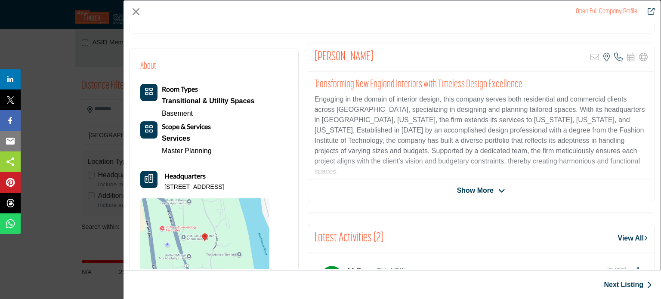
scroll to position [129, 0]
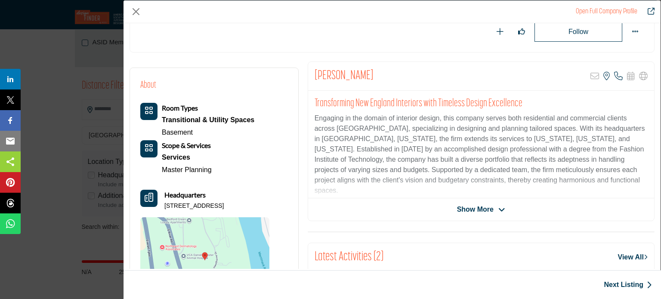
click at [475, 209] on span "Show More" at bounding box center [475, 209] width 37 height 10
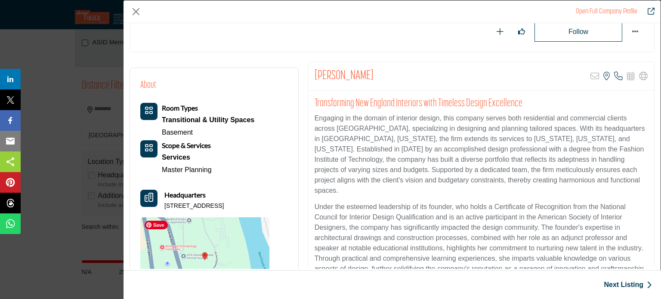
click at [226, 234] on img "Company Data Modal" at bounding box center [204, 260] width 129 height 86
drag, startPoint x: 367, startPoint y: 72, endPoint x: 313, endPoint y: 74, distance: 54.7
click at [313, 74] on div "[PERSON_NAME] Sorry, but this listing is on a subscription plan which does not …" at bounding box center [481, 76] width 346 height 29
copy h2 "[PERSON_NAME]"
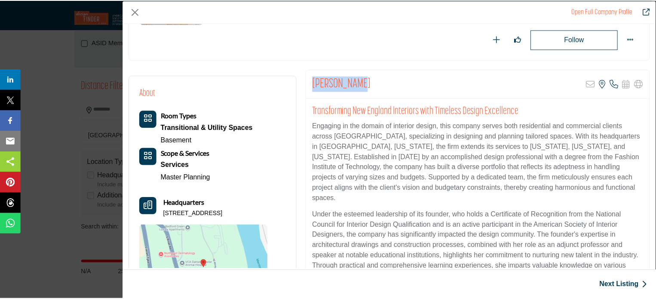
scroll to position [113, 0]
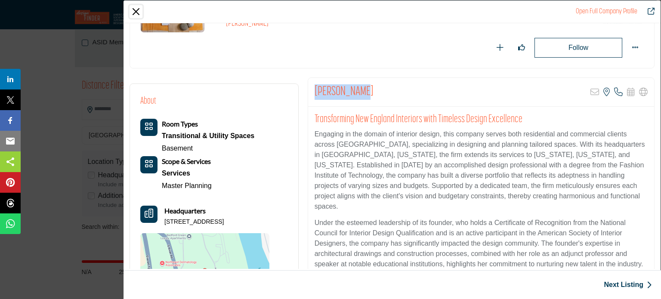
click at [134, 11] on button "Close" at bounding box center [135, 11] width 13 height 13
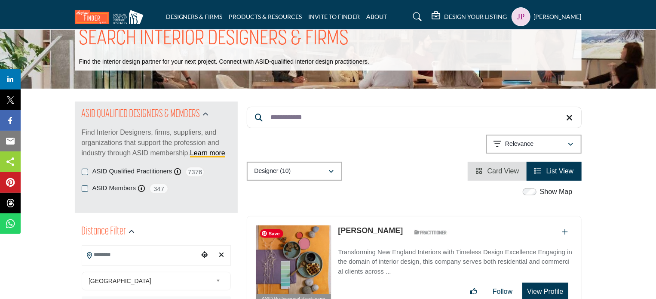
scroll to position [0, 0]
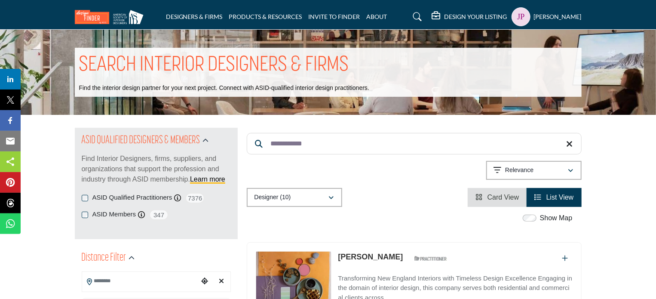
click at [321, 144] on input "**********" at bounding box center [414, 144] width 335 height 22
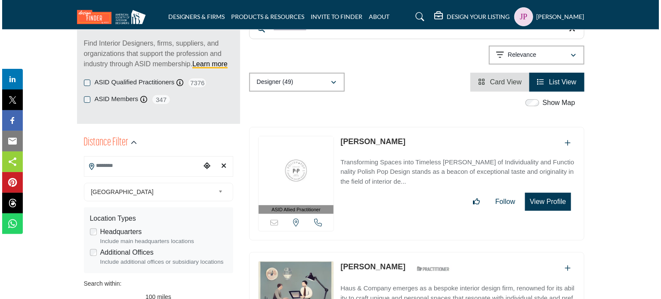
scroll to position [129, 0]
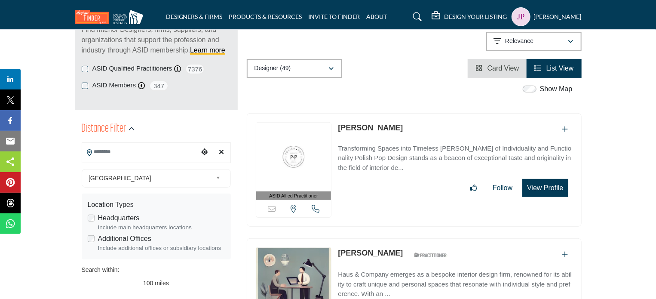
type input "**********"
click at [365, 128] on link "[PERSON_NAME]" at bounding box center [370, 127] width 65 height 9
click at [545, 187] on button "View Profile" at bounding box center [545, 188] width 46 height 18
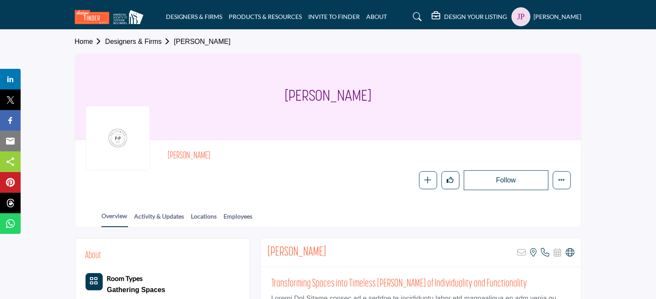
click at [569, 252] on icon at bounding box center [570, 252] width 9 height 9
click at [143, 40] on link "Designers & Firms" at bounding box center [139, 41] width 69 height 7
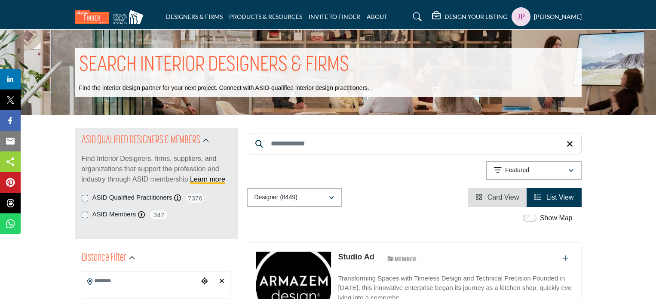
click at [304, 141] on input "Search Keyword" at bounding box center [414, 144] width 335 height 22
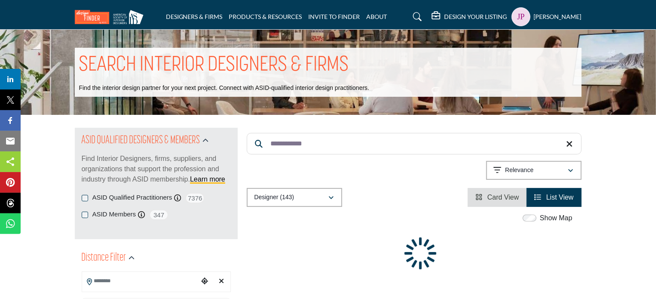
type input "**********"
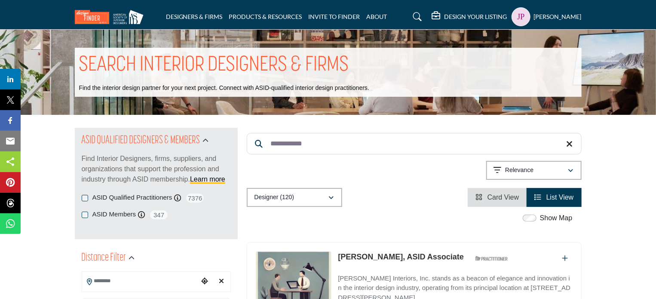
click at [396, 253] on link "[PERSON_NAME], ASID Associate" at bounding box center [401, 256] width 126 height 9
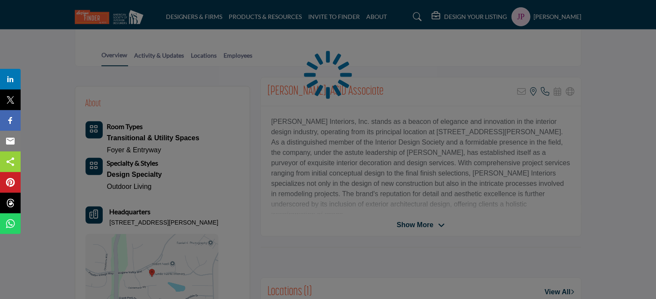
scroll to position [172, 0]
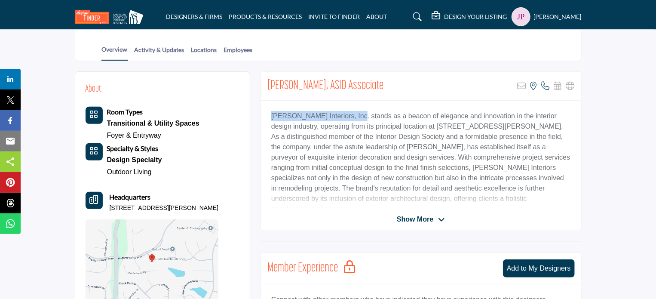
drag, startPoint x: 270, startPoint y: 114, endPoint x: 350, endPoint y: 115, distance: 79.6
click at [350, 115] on div "[PERSON_NAME] Interiors, Inc. stands as a beacon of elegance and innovation in …" at bounding box center [421, 155] width 320 height 108
copy p "[PERSON_NAME] Interiors, Inc."
